Goal: Check status: Check status

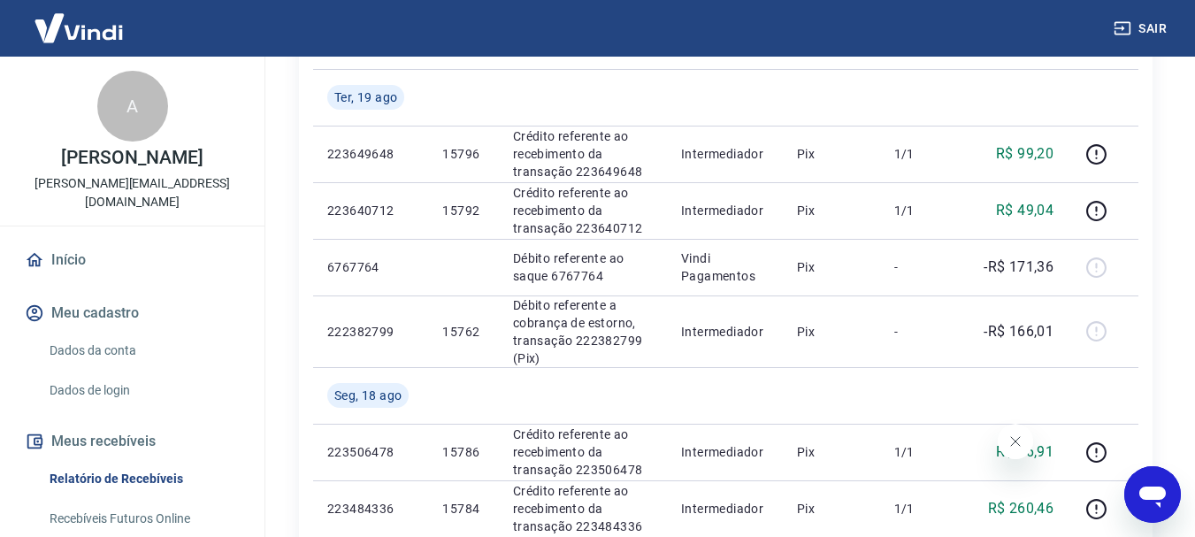
scroll to position [265, 0]
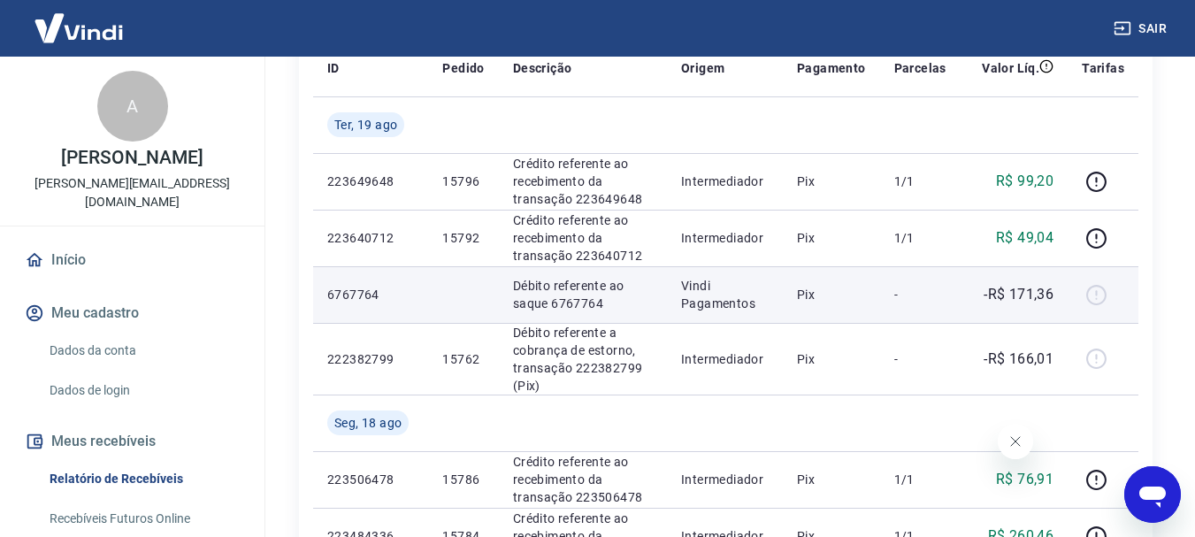
click at [1088, 298] on div at bounding box center [1103, 294] width 42 height 28
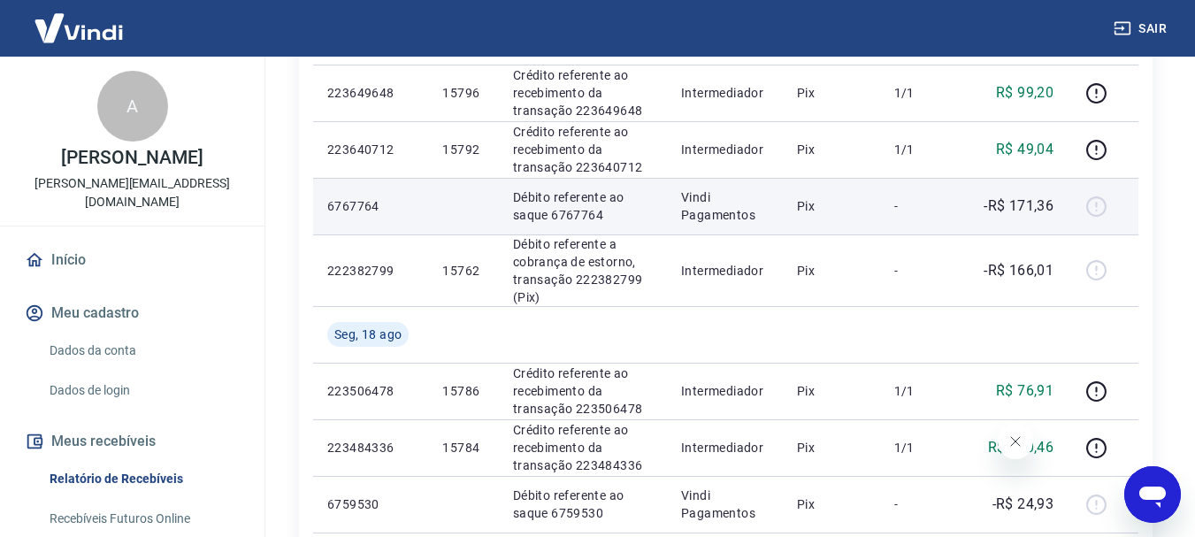
scroll to position [442, 0]
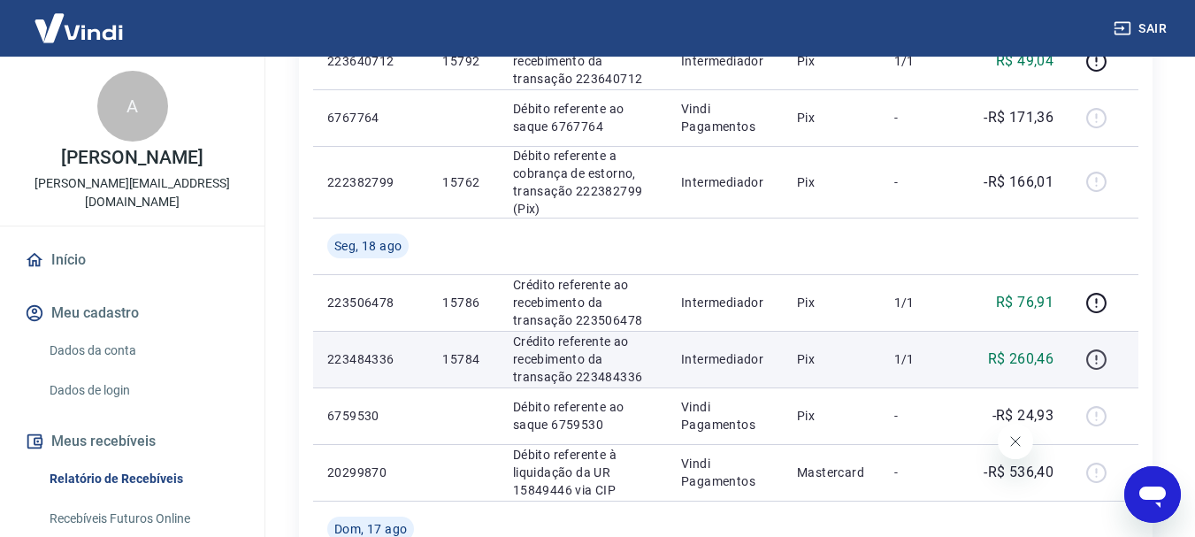
click at [1102, 355] on icon "button" at bounding box center [1096, 360] width 22 height 22
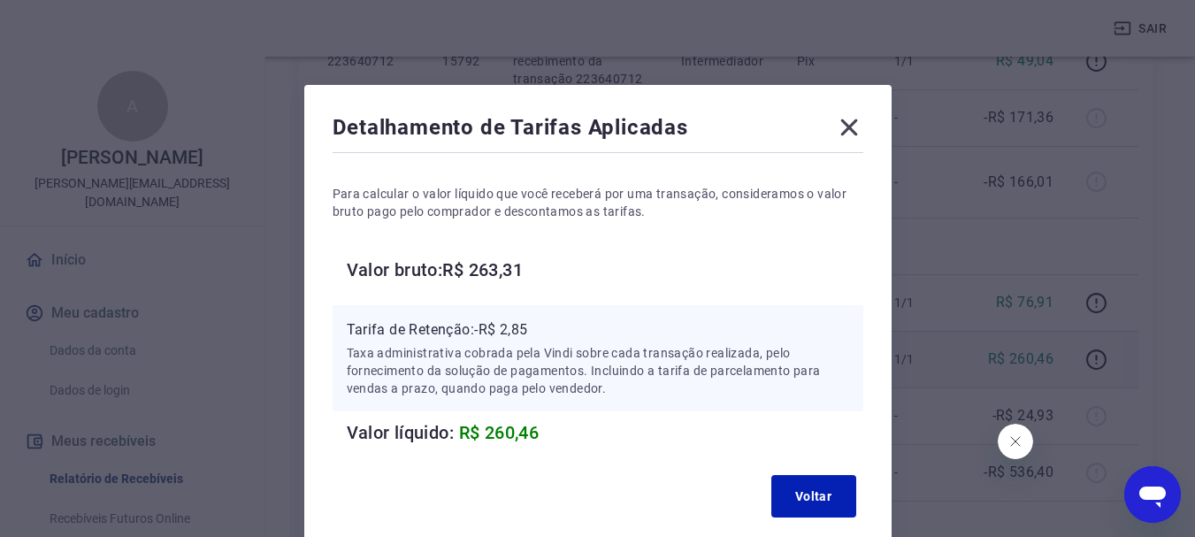
click at [849, 127] on icon at bounding box center [848, 127] width 17 height 17
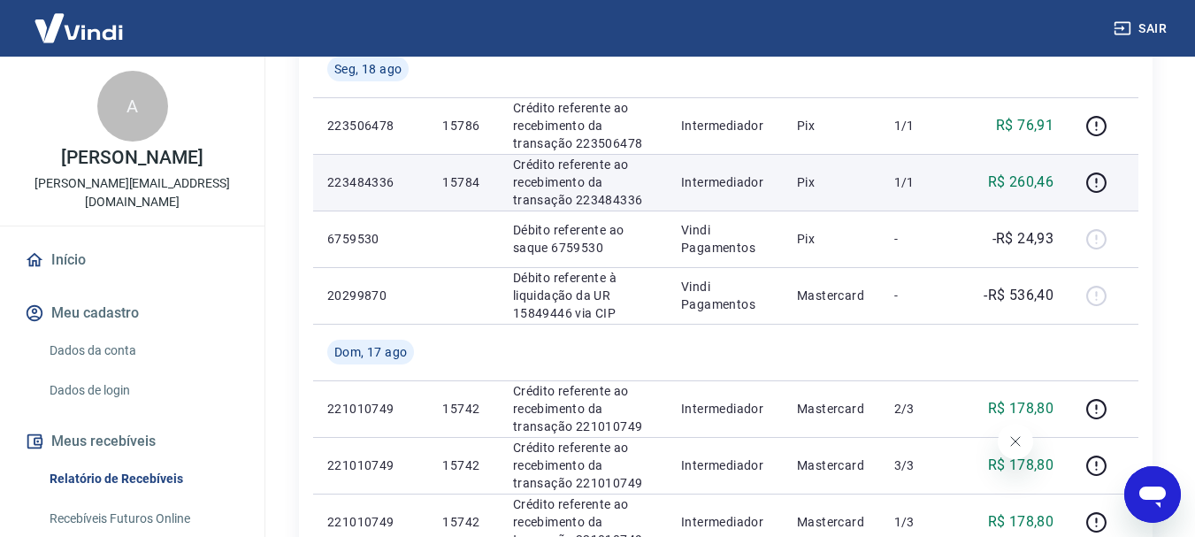
scroll to position [531, 0]
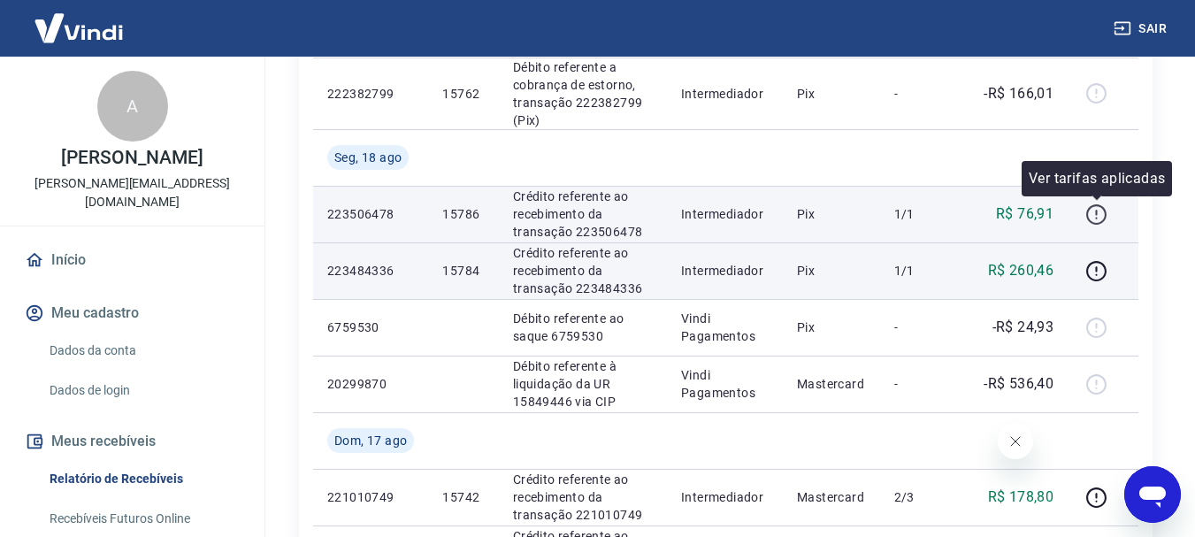
click at [1101, 213] on icon "button" at bounding box center [1096, 214] width 22 height 22
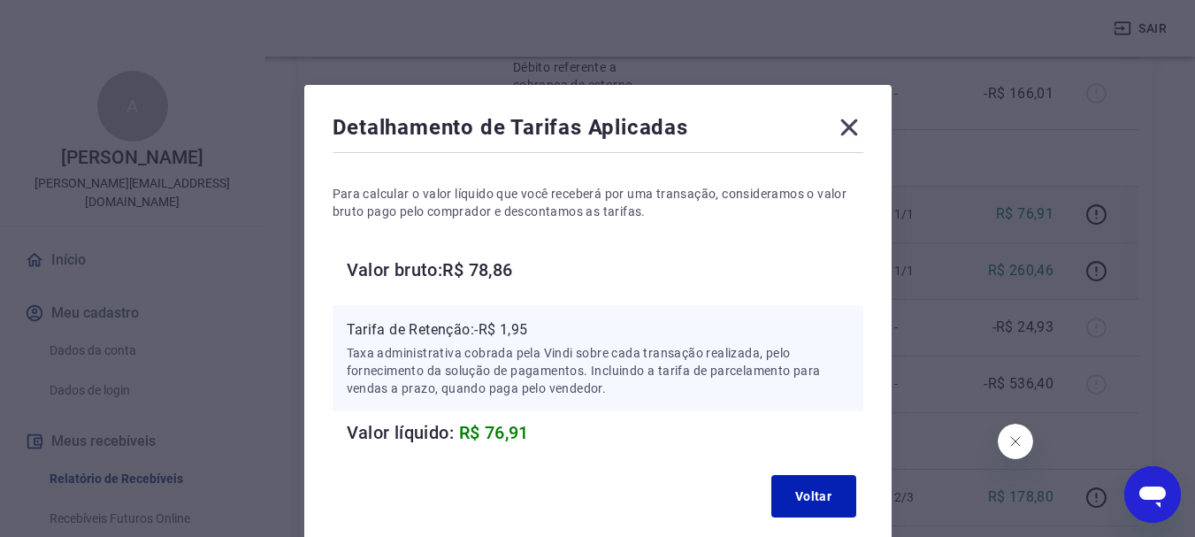
click at [850, 122] on icon at bounding box center [849, 127] width 28 height 28
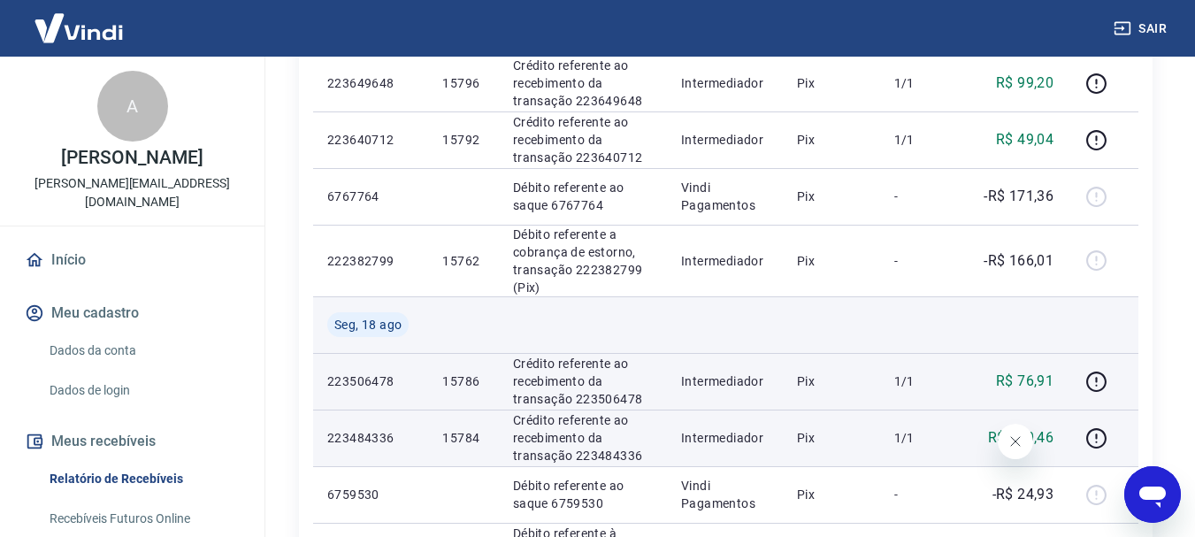
scroll to position [354, 0]
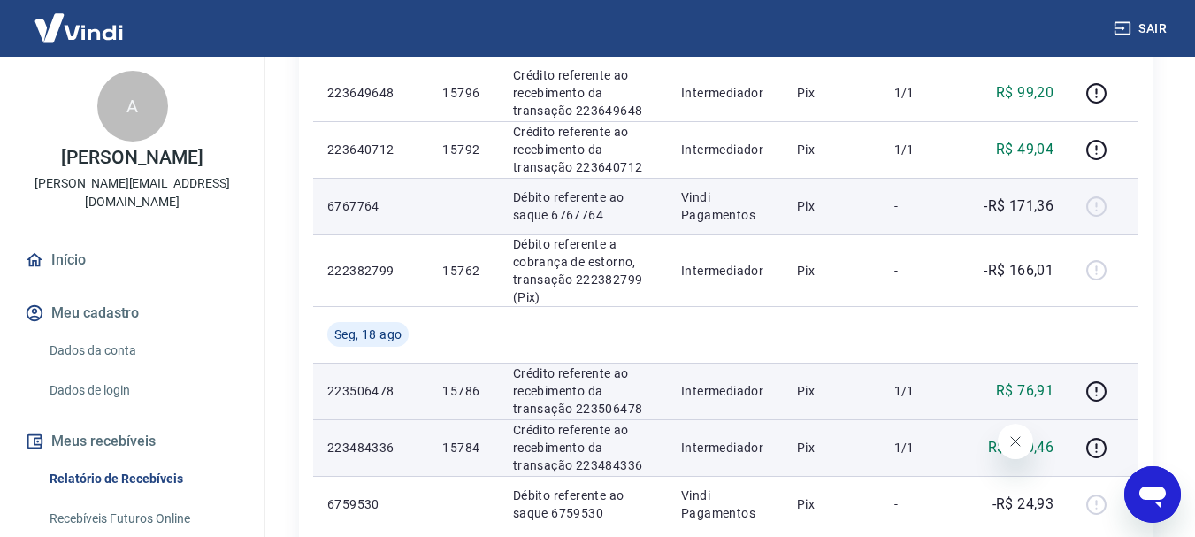
click at [1093, 206] on div at bounding box center [1103, 206] width 42 height 28
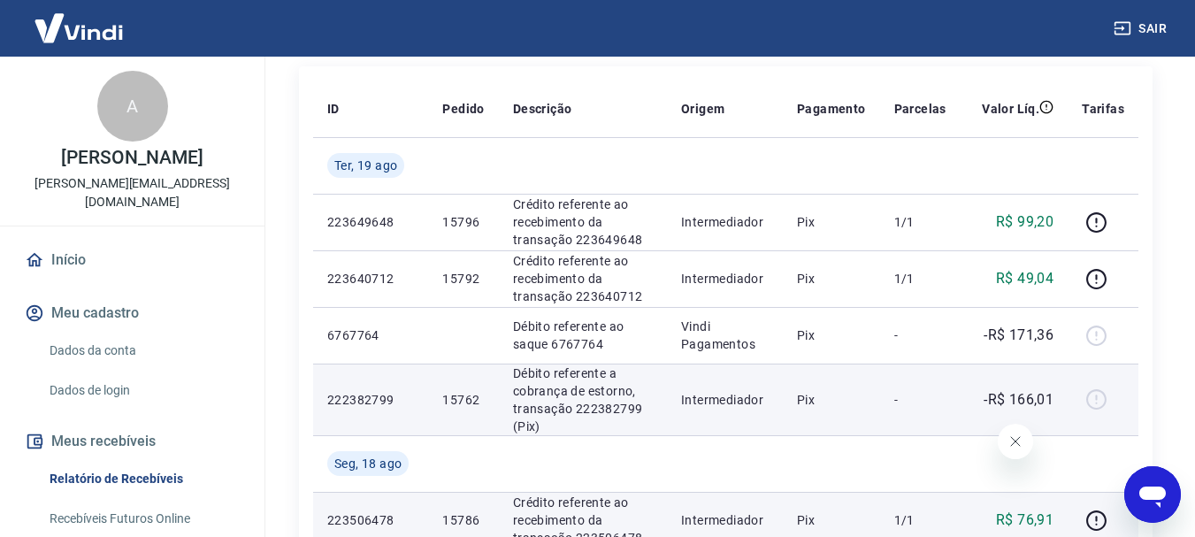
scroll to position [265, 0]
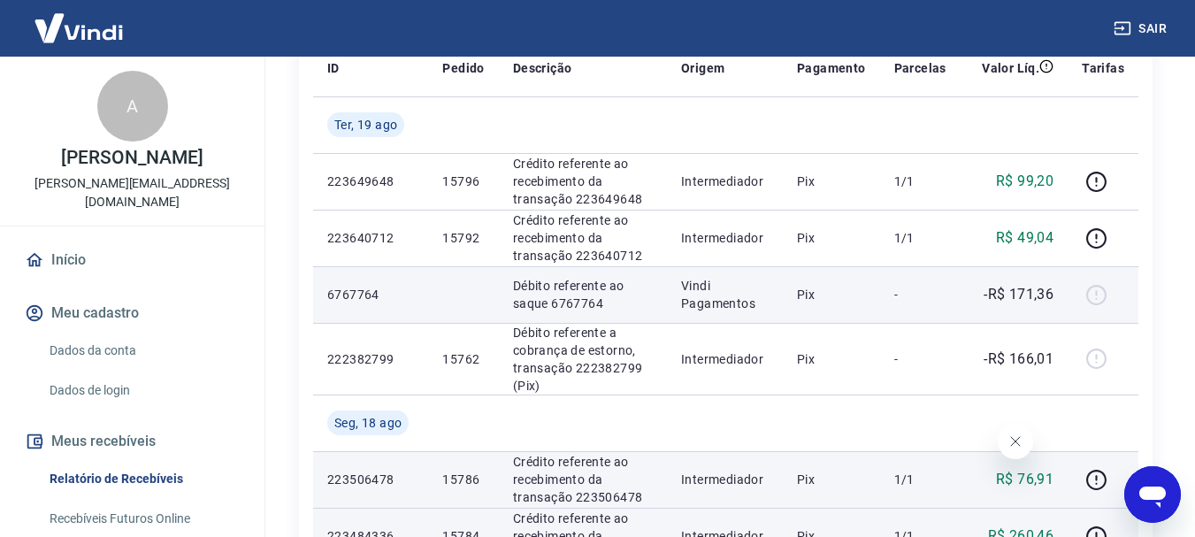
click at [1016, 293] on p "-R$ 171,36" at bounding box center [1019, 294] width 70 height 21
